Goal: Entertainment & Leisure: Consume media (video, audio)

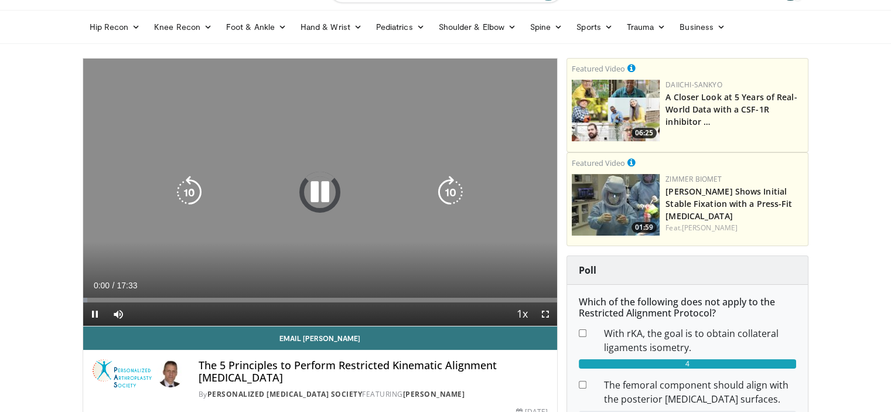
scroll to position [59, 0]
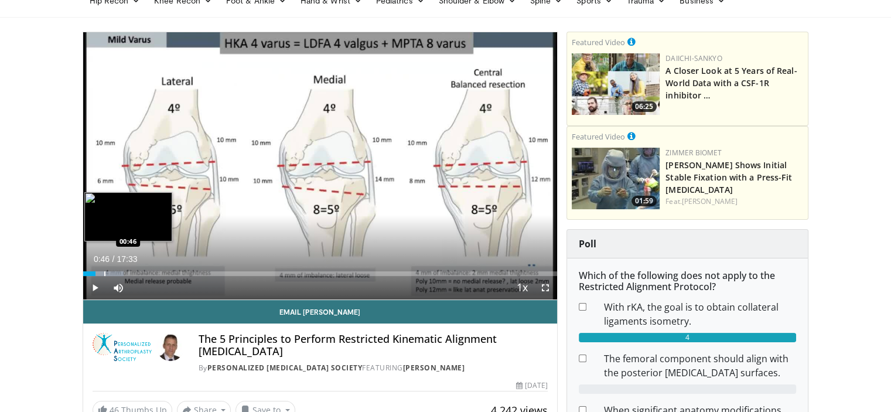
click at [104, 271] on div "Progress Bar" at bounding box center [104, 273] width 1 height 5
click at [102, 272] on div "Progress Bar" at bounding box center [102, 273] width 1 height 5
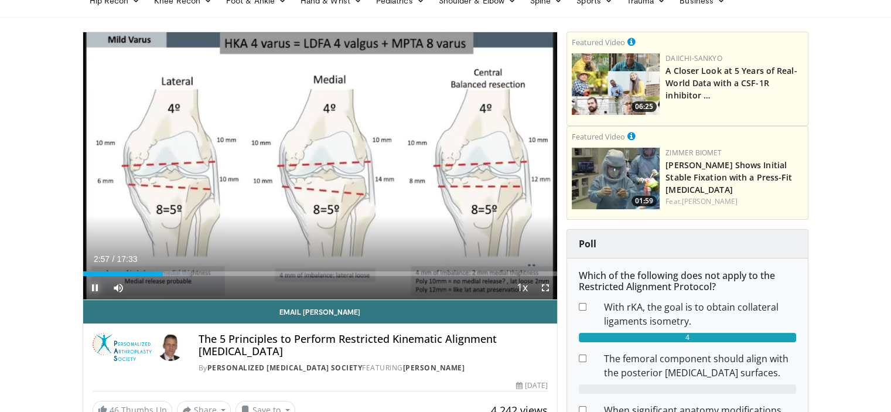
click at [91, 288] on span "Video Player" at bounding box center [94, 287] width 23 height 23
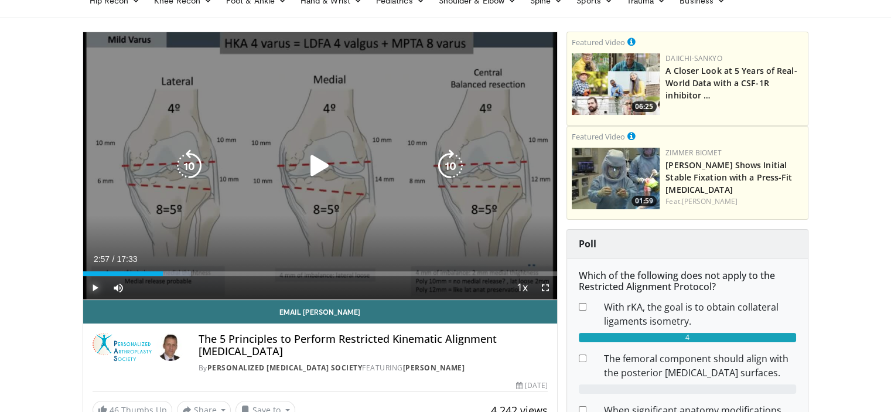
click at [95, 286] on span "Video Player" at bounding box center [94, 287] width 23 height 23
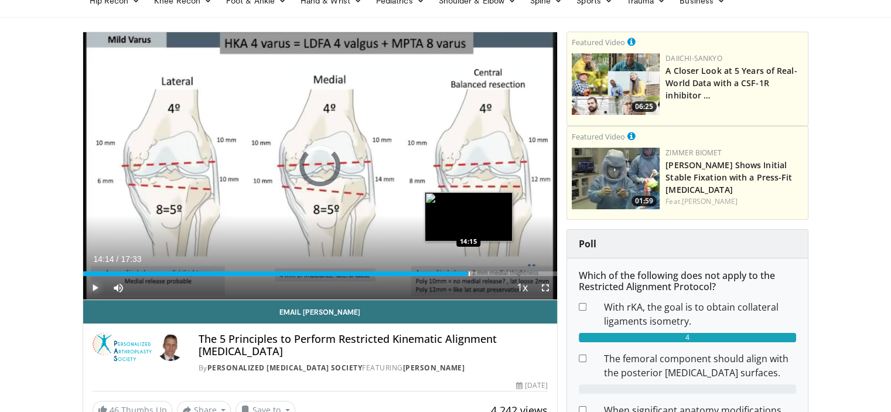
click at [467, 275] on div "Loaded : 64.48% 14:14 14:15" at bounding box center [320, 273] width 474 height 5
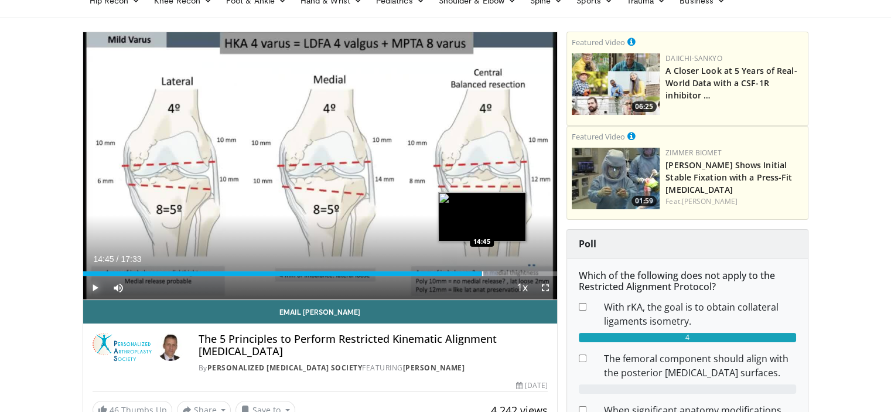
click at [482, 272] on div "Progress Bar" at bounding box center [482, 273] width 1 height 5
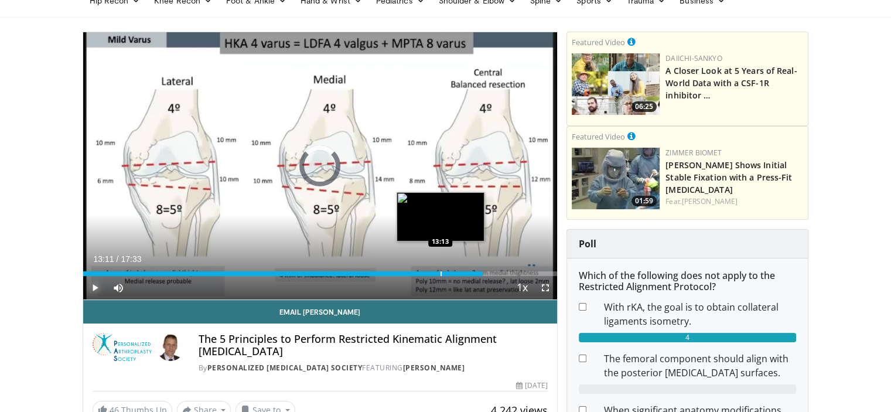
click at [439, 272] on div "14:47" at bounding box center [282, 273] width 399 height 5
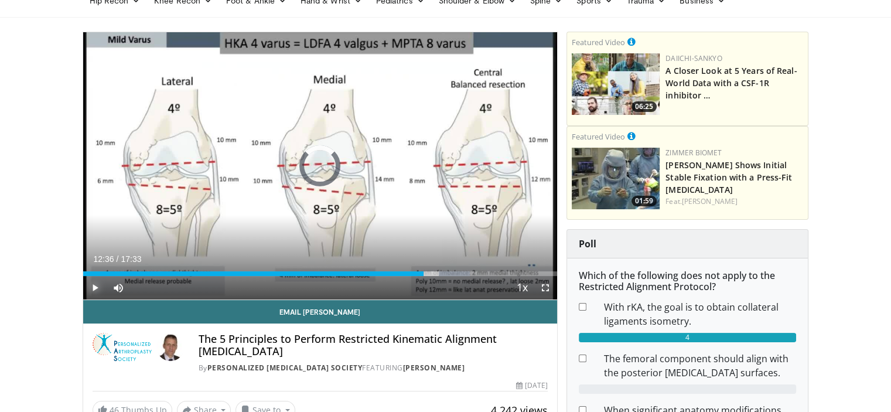
click at [424, 275] on div "Progress Bar" at bounding box center [424, 273] width 1 height 5
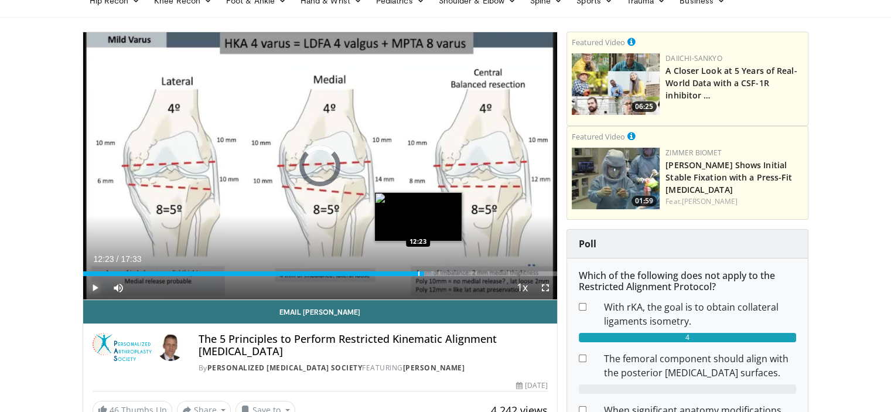
click at [418, 272] on div "Progress Bar" at bounding box center [418, 273] width 1 height 5
